Goal: Navigation & Orientation: Go to known website

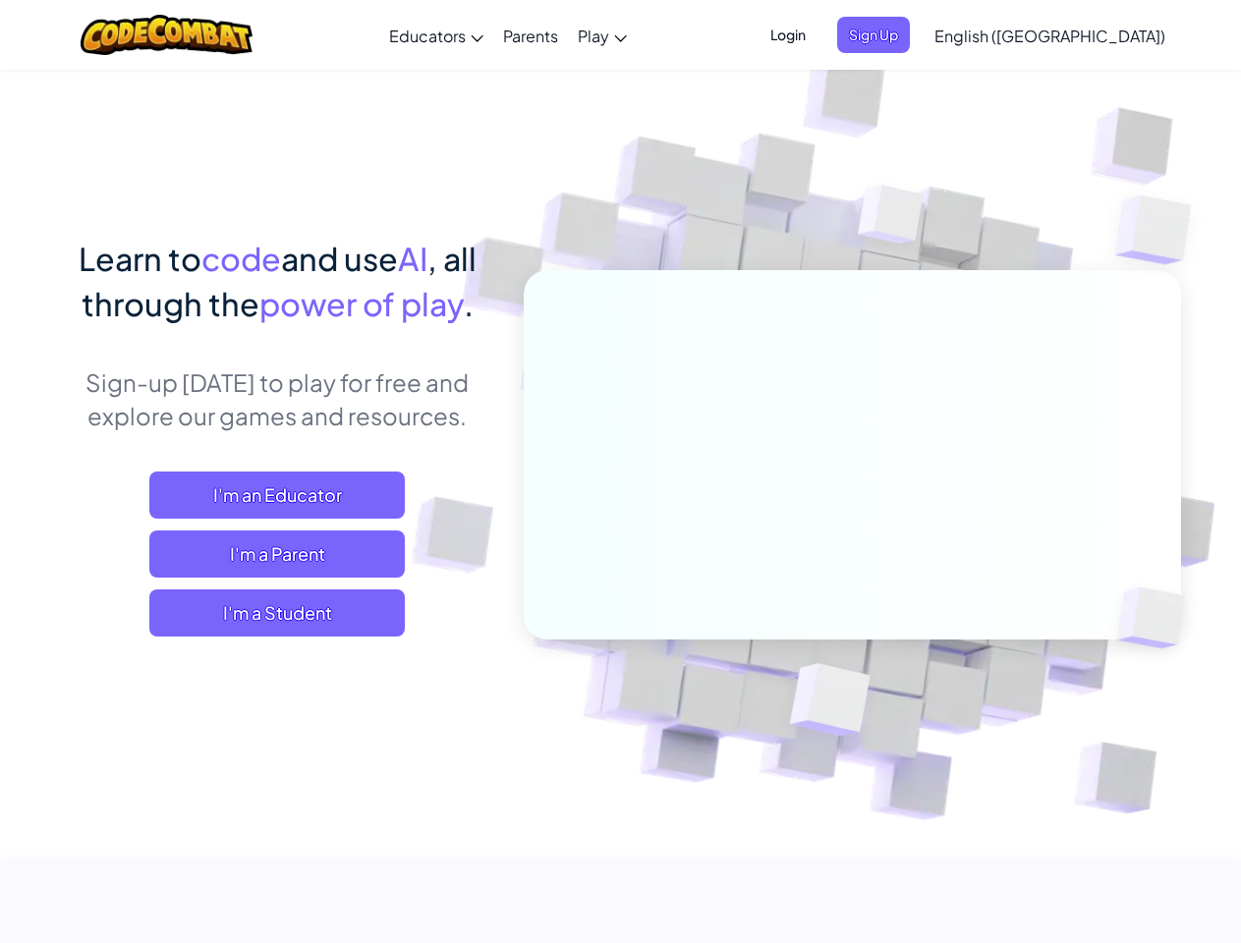
click at [817, 34] on span "Login" at bounding box center [787, 35] width 59 height 36
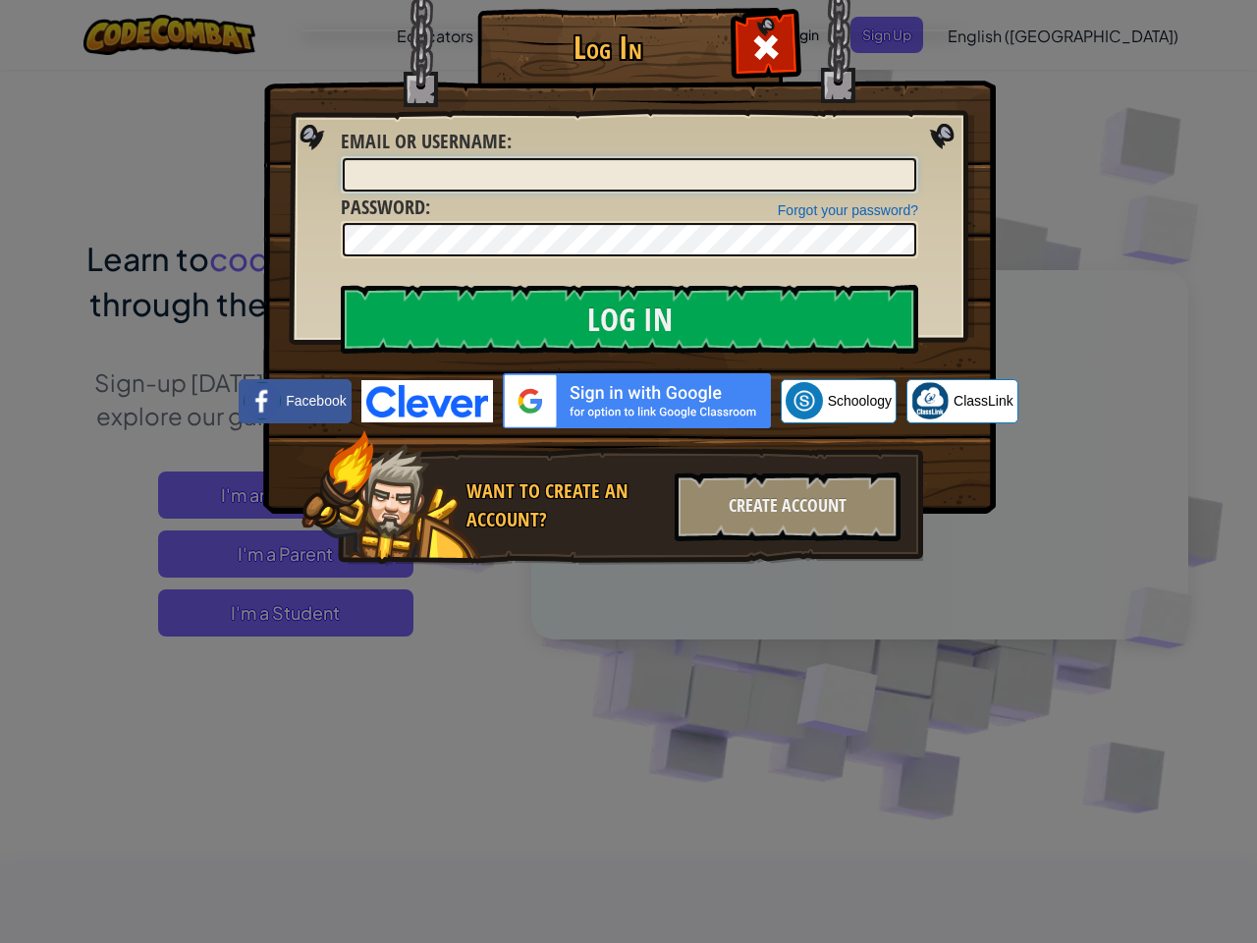
click at [906, 34] on div "Log In Unknown Error Email or Username : Forgot your password? Password : Log I…" at bounding box center [629, 315] width 654 height 572
click at [993, 34] on div "Log In Unknown Error Email or Username : Forgot your password? Password : Log I…" at bounding box center [628, 471] width 1257 height 943
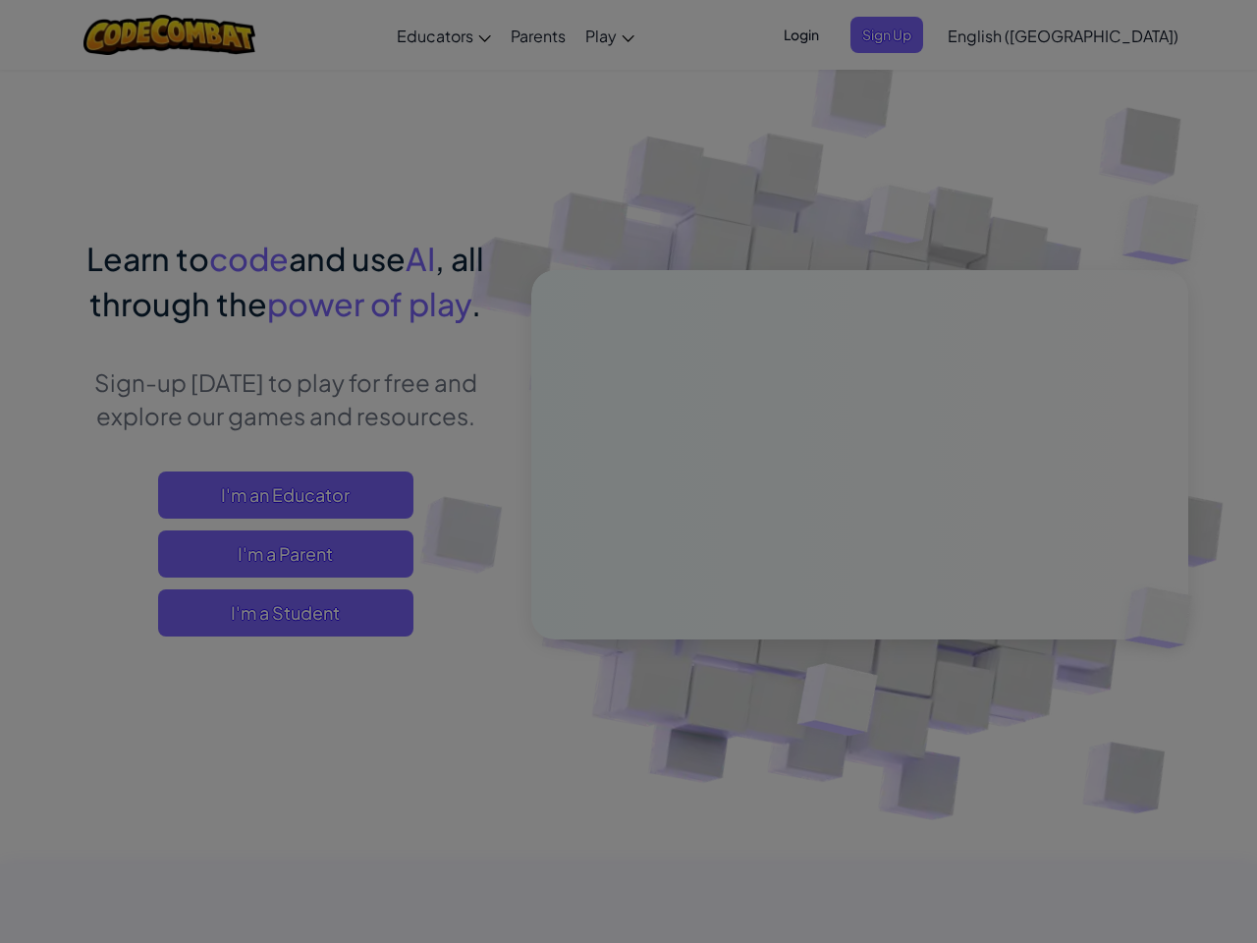
click at [993, 34] on div "Log In Unknown Error Email or Username : Forgot your password? Password : Log I…" at bounding box center [628, 471] width 1257 height 943
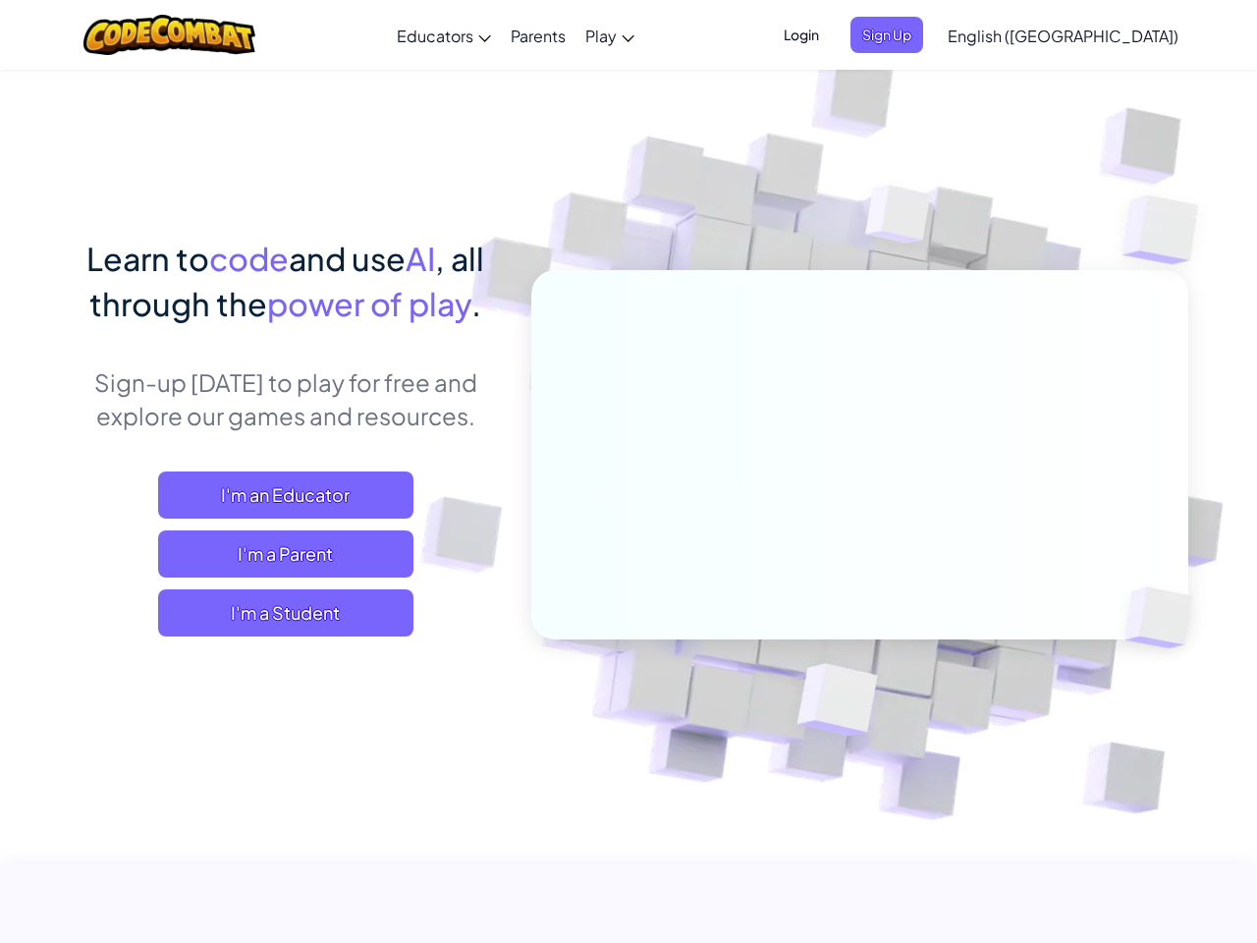
click at [1098, 35] on span "English ([GEOGRAPHIC_DATA])" at bounding box center [1063, 36] width 231 height 21
click at [277, 613] on span "I'm a Student" at bounding box center [285, 612] width 255 height 47
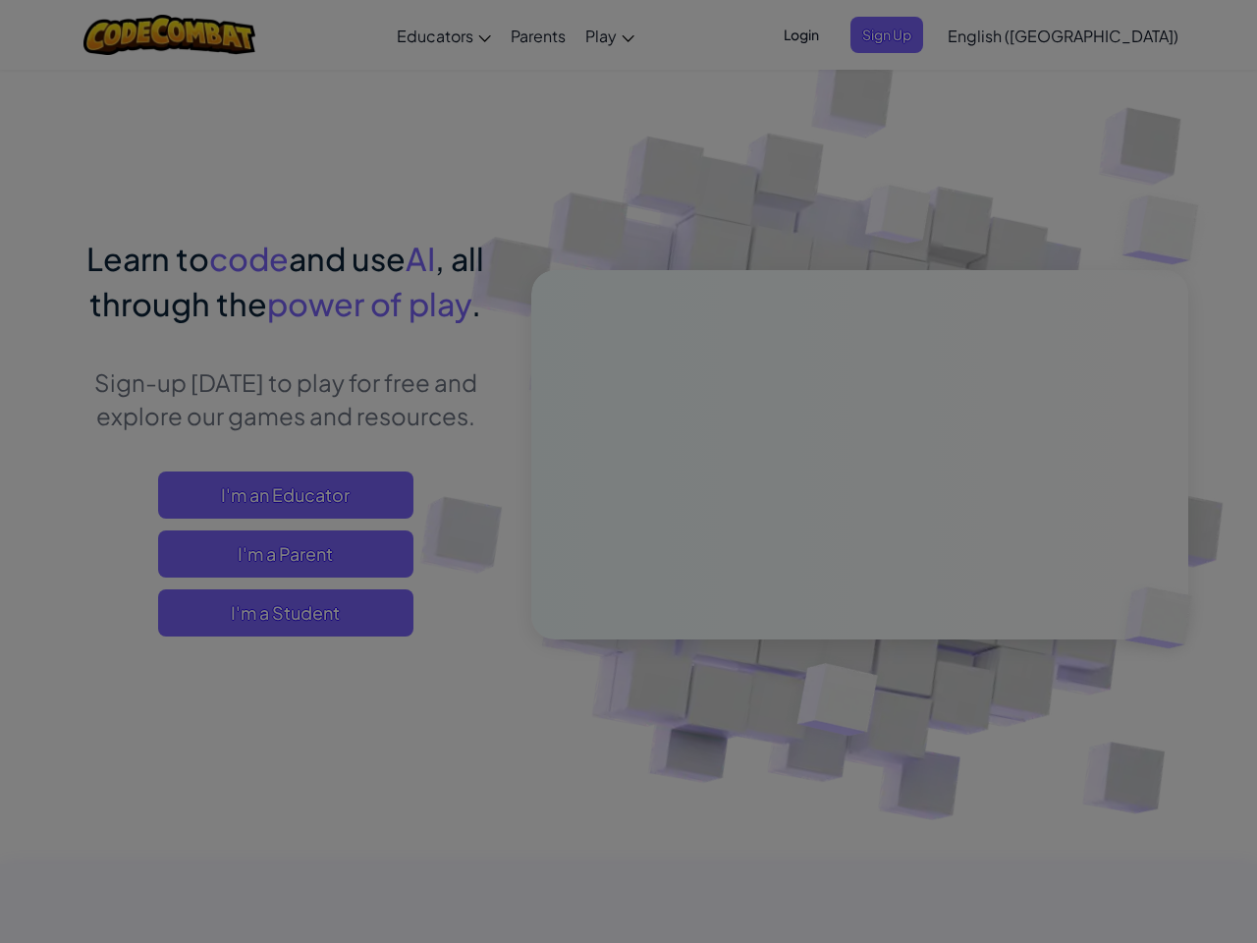
click at [277, 613] on div at bounding box center [628, 471] width 1257 height 943
